Goal: Task Accomplishment & Management: Complete application form

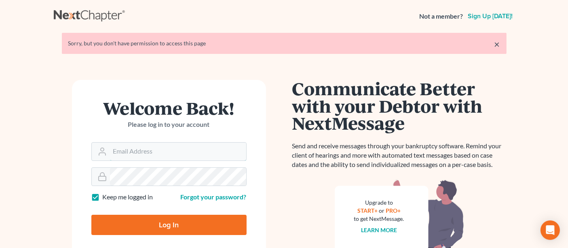
type input "[PERSON_NAME][EMAIL_ADDRESS][DOMAIN_NAME]"
click at [197, 224] on input "Log In" at bounding box center [168, 224] width 155 height 20
type input "Thinking..."
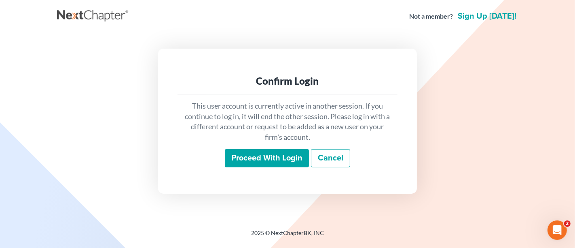
click at [278, 164] on input "Proceed with login" at bounding box center [267, 158] width 84 height 19
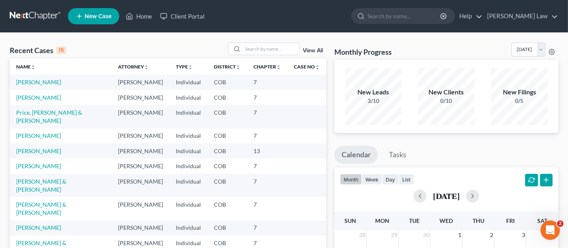
click at [107, 22] on link "New Case" at bounding box center [93, 16] width 51 height 16
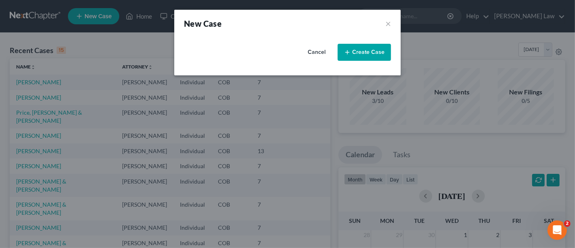
select select "11"
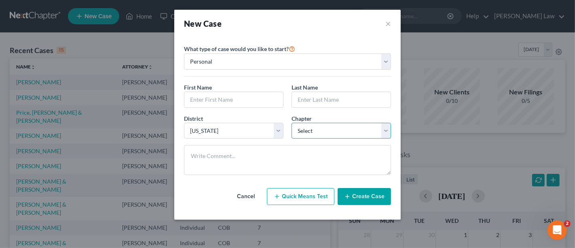
drag, startPoint x: 324, startPoint y: 136, endPoint x: 316, endPoint y: 134, distance: 8.3
click at [323, 136] on select "Select 7 11 12 13" at bounding box center [342, 131] width 100 height 16
select select "0"
click at [292, 123] on select "Select 7 11 12 13" at bounding box center [342, 131] width 100 height 16
click at [255, 95] on input "text" at bounding box center [233, 99] width 99 height 15
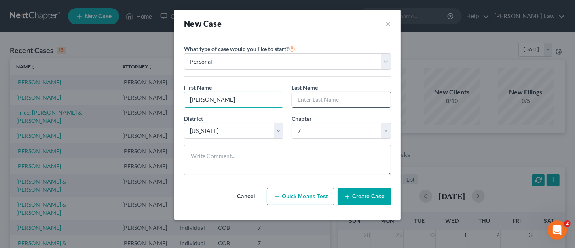
type input "Jonathan"
click at [324, 96] on input "text" at bounding box center [341, 99] width 99 height 15
type input "Testa"
click at [363, 199] on button "Create Case" at bounding box center [364, 196] width 53 height 17
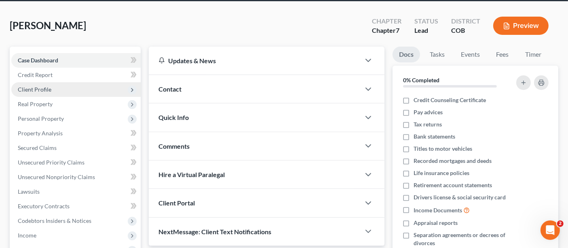
scroll to position [45, 0]
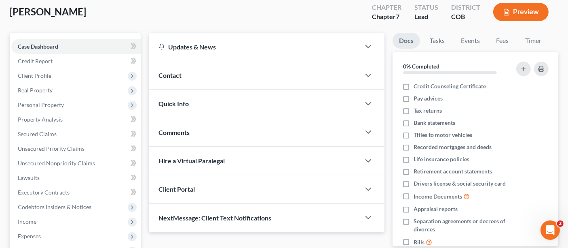
click at [290, 195] on div "Client Portal" at bounding box center [254, 189] width 211 height 28
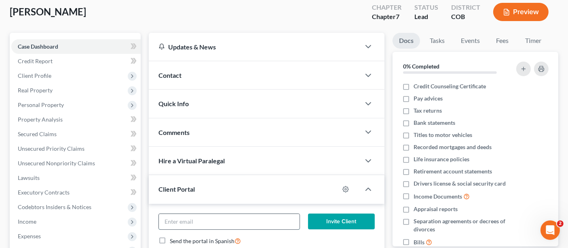
click at [183, 216] on input "email" at bounding box center [229, 221] width 141 height 15
paste input "jonathantesta98@gmail.com"
type input "jonathantesta98@gmail.com"
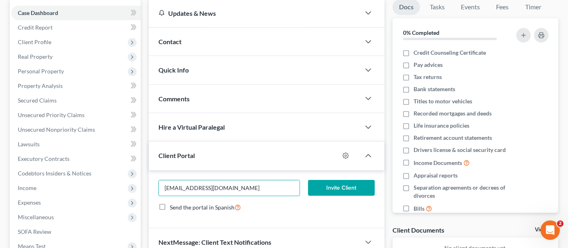
scroll to position [135, 0]
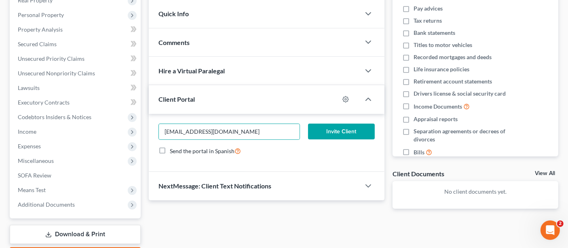
click at [336, 125] on button "Invite Client" at bounding box center [341, 131] width 67 height 16
